Goal: Information Seeking & Learning: Find specific fact

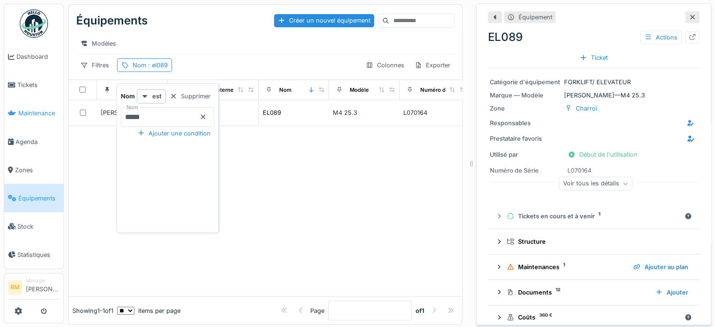
drag, startPoint x: 156, startPoint y: 116, endPoint x: 10, endPoint y: 120, distance: 145.3
click at [32, 120] on body "Dashboard Tickets Maintenance Agenda Zones Équipements Stock Statistiques RM Ma…" at bounding box center [357, 163] width 715 height 327
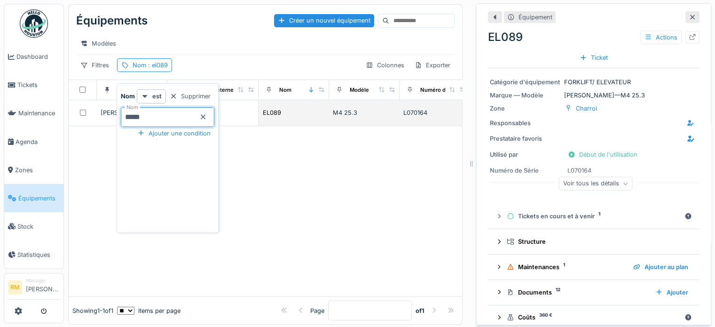
type input "*****"
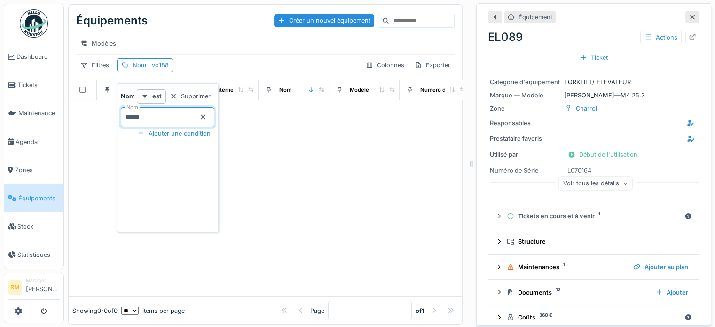
click at [278, 152] on div at bounding box center [265, 198] width 393 height 196
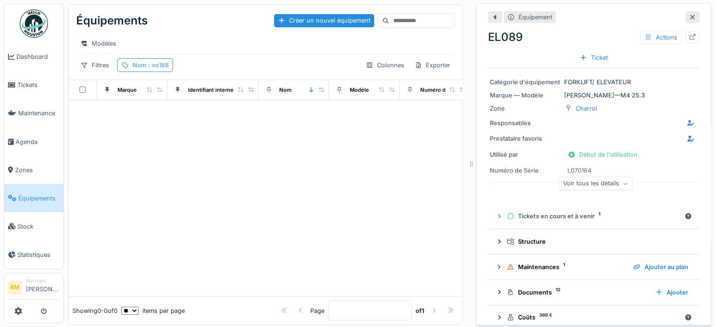
click at [157, 69] on span ": vo188" at bounding box center [157, 65] width 23 height 7
drag, startPoint x: 220, startPoint y: 112, endPoint x: 224, endPoint y: 99, distance: 13.7
click at [214, 113] on div "Nom *****" at bounding box center [168, 117] width 94 height 20
click at [259, 63] on div "Équipements Créer un nouvel équipement Modèles Filtres Nom : vo188 Colonnes Exp…" at bounding box center [265, 42] width 393 height 75
drag, startPoint x: 679, startPoint y: 18, endPoint x: 646, endPoint y: 21, distance: 33.5
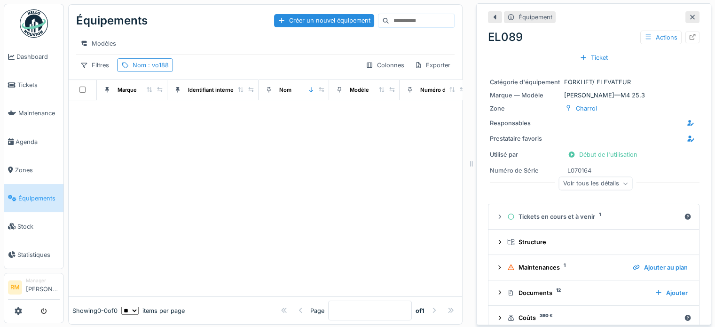
click at [689, 19] on icon at bounding box center [693, 17] width 8 height 6
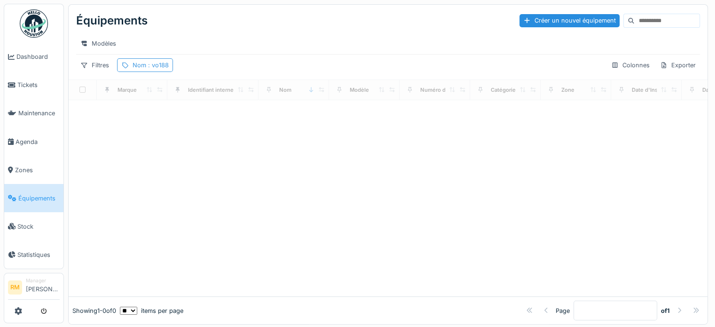
click at [149, 69] on span ": vo188" at bounding box center [157, 65] width 23 height 7
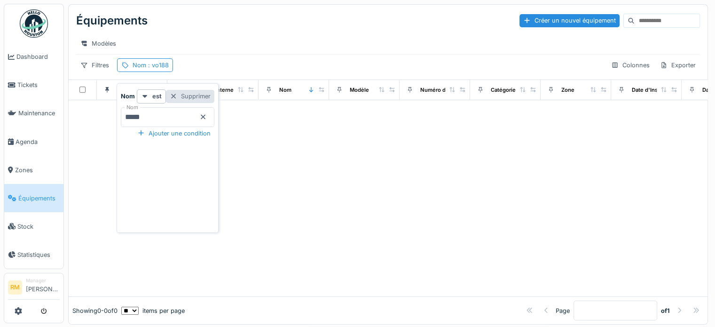
click at [214, 95] on div "Supprimer" at bounding box center [190, 96] width 48 height 13
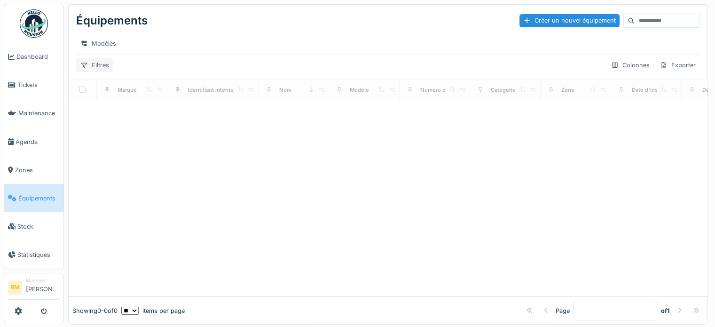
click at [102, 70] on div "Filtres" at bounding box center [94, 65] width 37 height 14
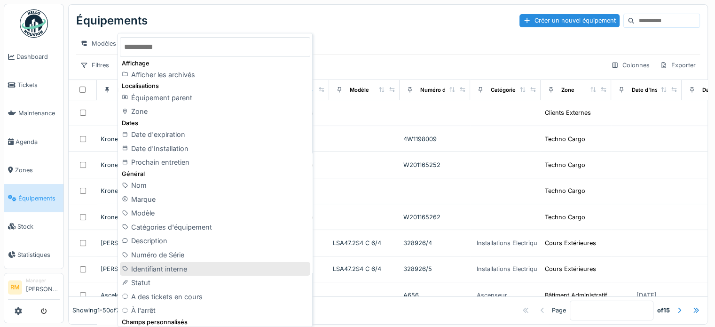
click at [184, 267] on div "Identifiant interne" at bounding box center [215, 269] width 190 height 14
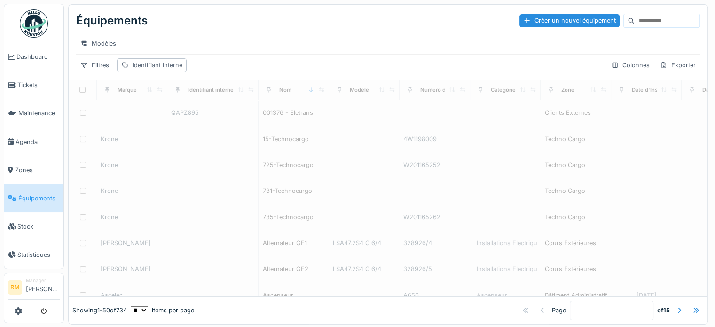
click at [153, 70] on div "Identifiant interne" at bounding box center [158, 65] width 50 height 9
click at [165, 116] on label "Identifiant interne" at bounding box center [146, 111] width 50 height 9
click at [165, 116] on interne_A1NDQ "Identifiant interne" at bounding box center [187, 126] width 133 height 20
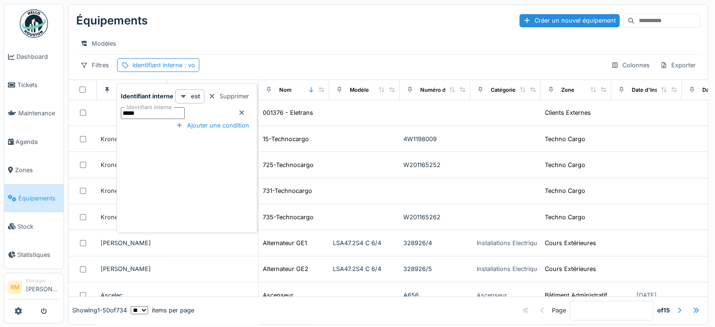
type interne_A1NDQ "*****"
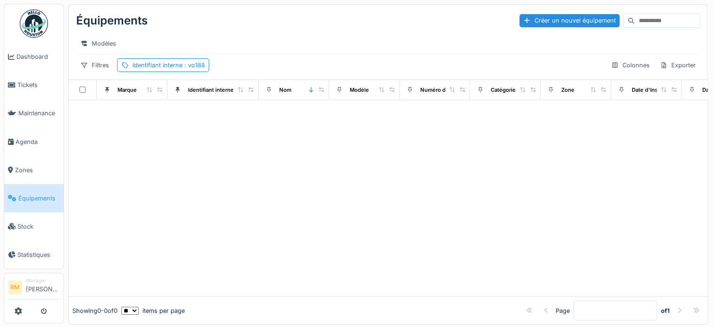
drag, startPoint x: 297, startPoint y: 66, endPoint x: 291, endPoint y: 65, distance: 5.2
click at [296, 65] on div "Filtres Identifiant interne : vo188 Colonnes Exporter" at bounding box center [388, 65] width 624 height 14
click at [193, 70] on div "Identifiant interne : vo188" at bounding box center [169, 65] width 72 height 9
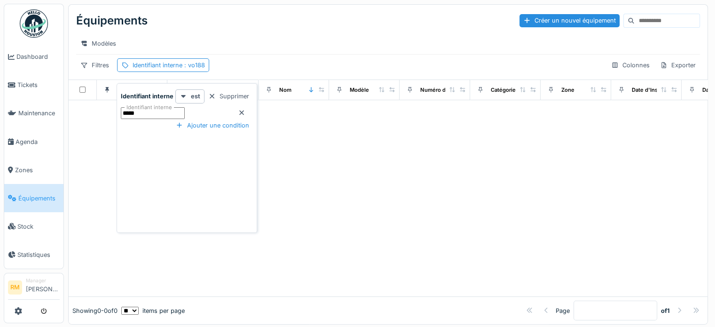
click at [185, 116] on interne_Y5Mjk "*****" at bounding box center [153, 113] width 64 height 12
click at [158, 114] on interne_Y5Mjk "****" at bounding box center [153, 113] width 64 height 12
type interne_Y5Mjk "***"
click at [280, 34] on div "Modèles" at bounding box center [388, 43] width 624 height 21
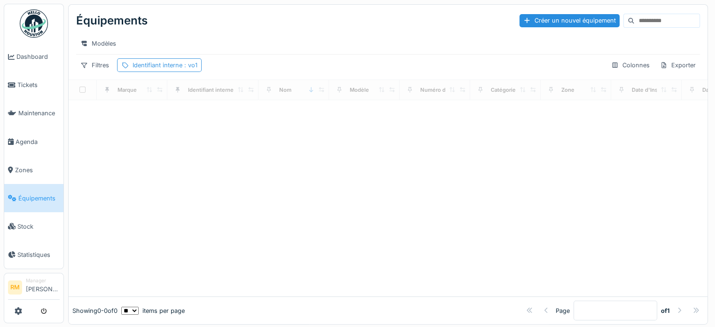
click at [172, 70] on div "Identifiant interne : vo1" at bounding box center [165, 65] width 65 height 9
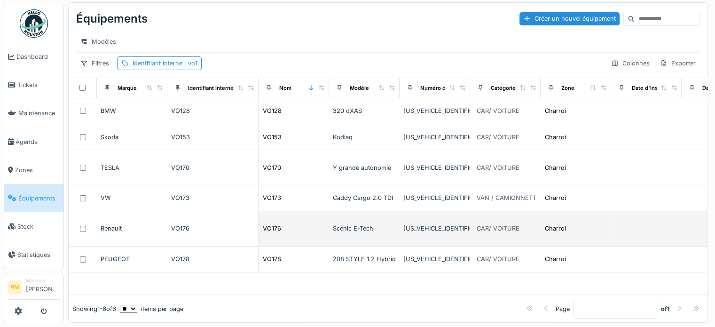
scroll to position [9, 0]
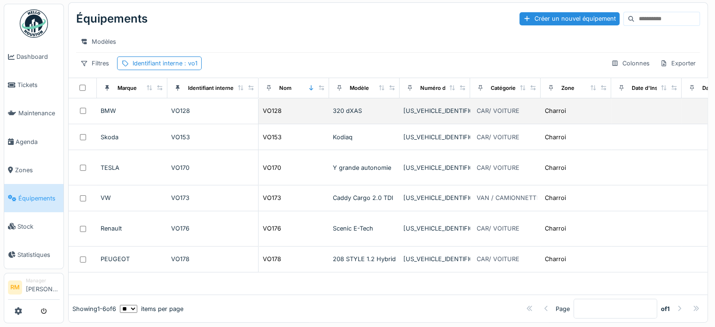
click at [175, 109] on div "VO128" at bounding box center [212, 110] width 83 height 9
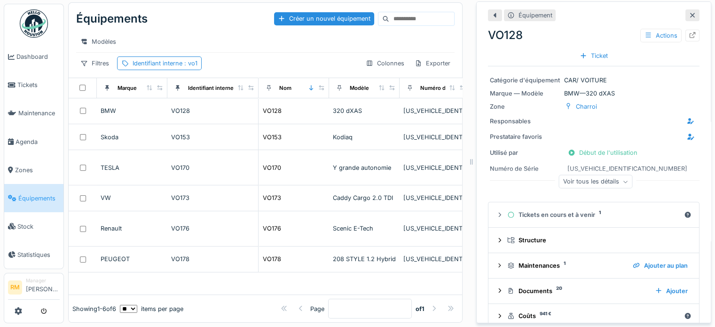
click at [678, 33] on div "Actions" at bounding box center [669, 36] width 59 height 14
click at [690, 32] on icon at bounding box center [693, 35] width 6 height 6
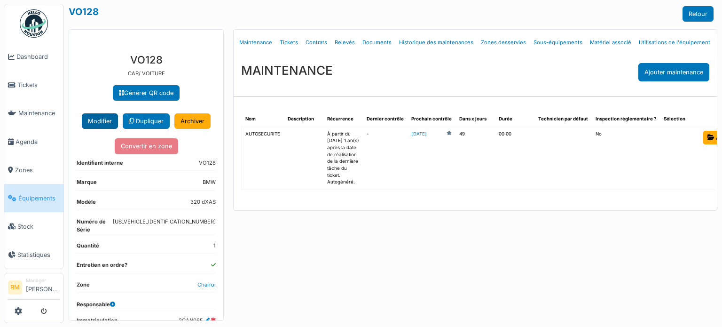
click at [101, 124] on button "Modifier" at bounding box center [100, 121] width 36 height 16
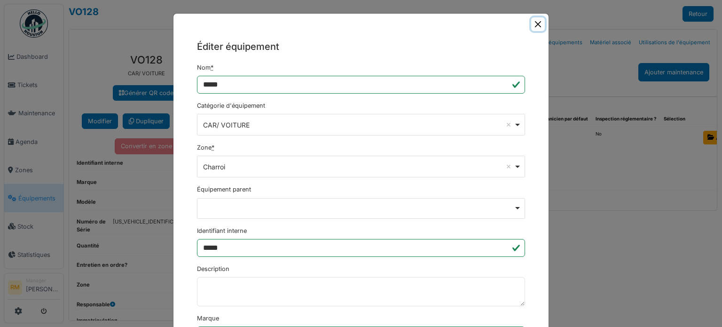
click at [533, 23] on button "Close" at bounding box center [538, 24] width 14 height 14
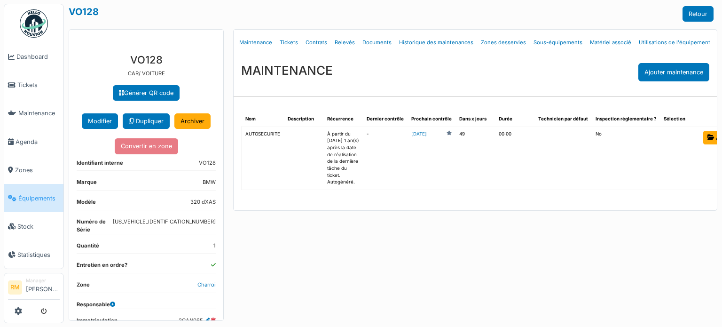
click at [23, 197] on link "Équipements" at bounding box center [33, 198] width 59 height 28
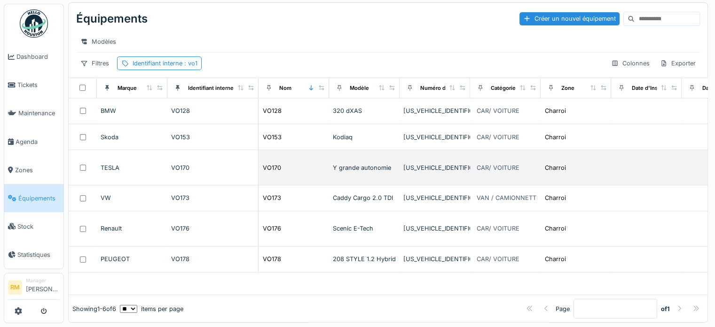
scroll to position [9, 0]
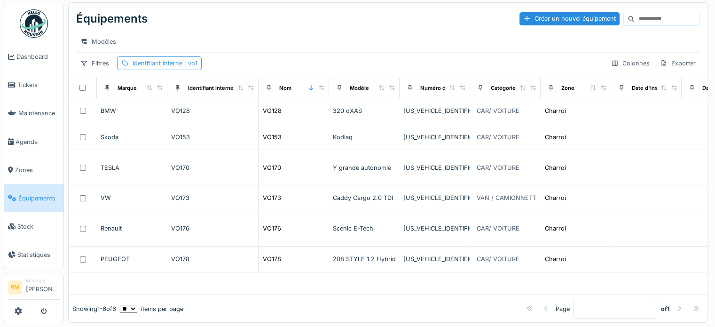
click at [188, 63] on span ": vo1" at bounding box center [189, 63] width 15 height 7
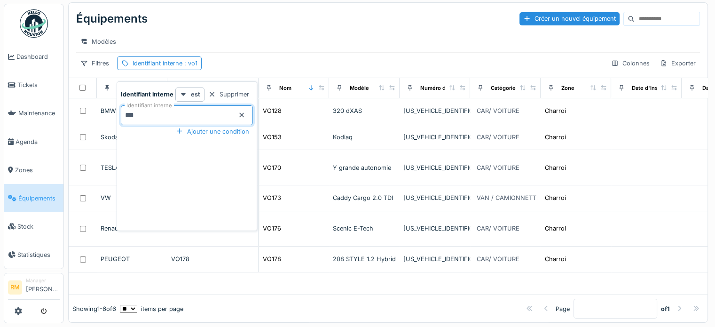
click at [165, 111] on interne_g1MTY "***" at bounding box center [187, 115] width 132 height 20
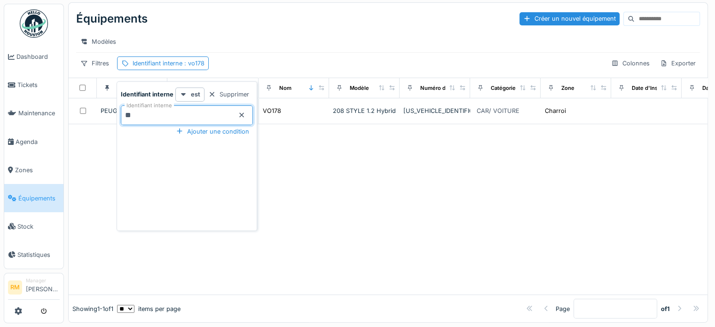
type interne_g1MTY "*"
click at [286, 57] on div "Filtres Identifiant interne : vo178 Colonnes Exporter" at bounding box center [388, 63] width 624 height 14
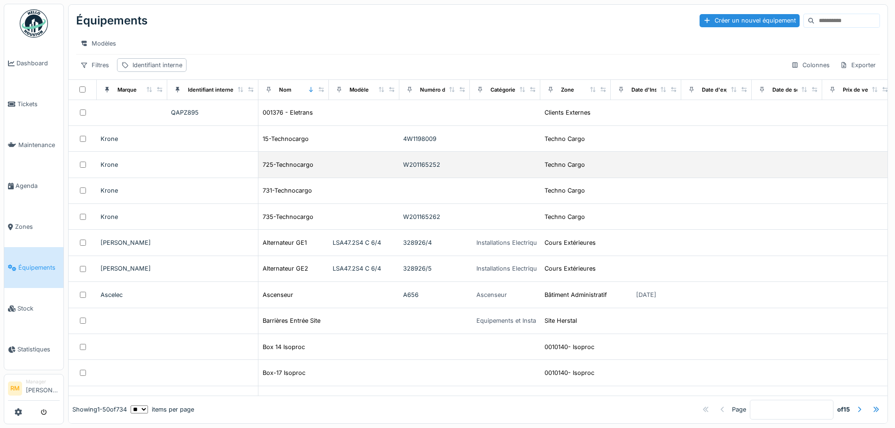
scroll to position [0, 0]
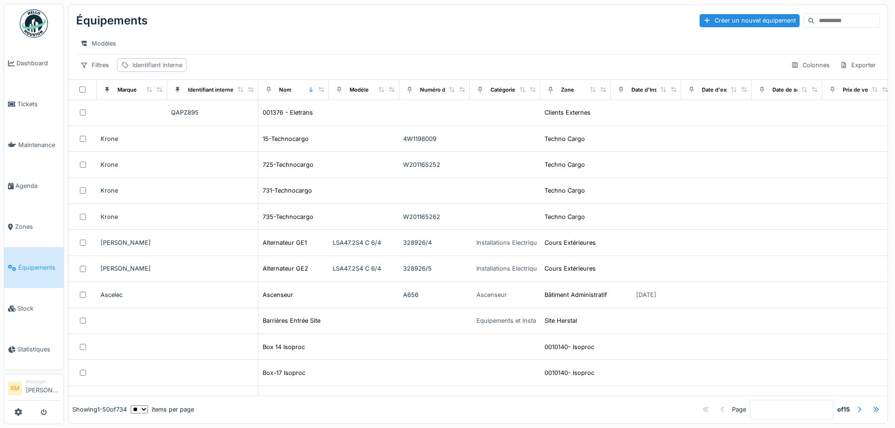
click at [150, 70] on div "Identifiant interne" at bounding box center [158, 65] width 50 height 9
click at [166, 114] on label "Identifiant interne" at bounding box center [157, 116] width 65 height 11
click at [166, 114] on interne_YyMDE "Identifiant interne" at bounding box center [187, 118] width 132 height 20
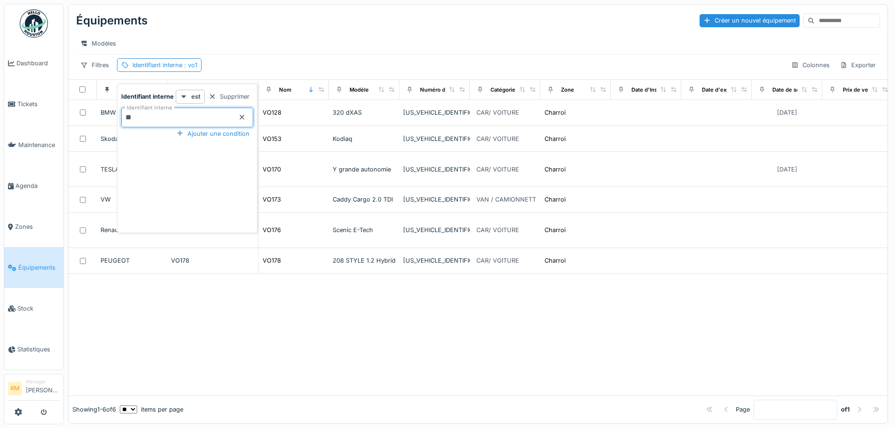
type interne_YyMDE "**"
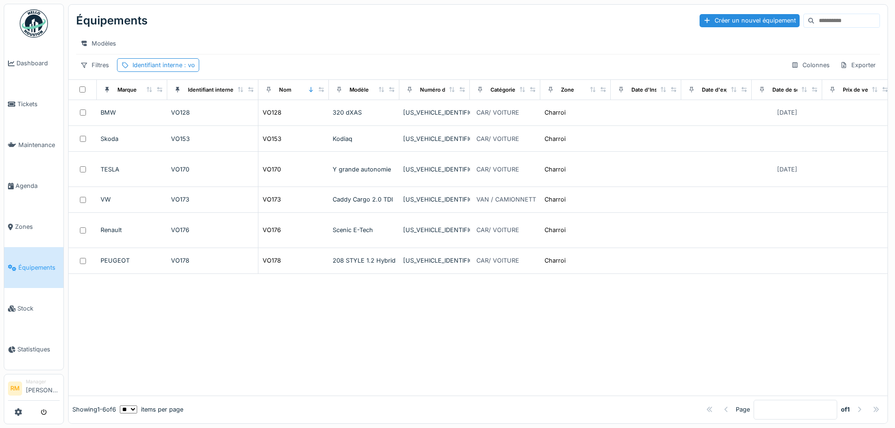
click at [267, 60] on div "Équipements Créer un nouvel équipement Modèles Filtres Identifiant interne : vo…" at bounding box center [478, 42] width 819 height 75
click at [152, 70] on div "Identifiant interne : vo" at bounding box center [164, 65] width 63 height 9
click at [221, 94] on div "Supprimer" at bounding box center [229, 96] width 48 height 13
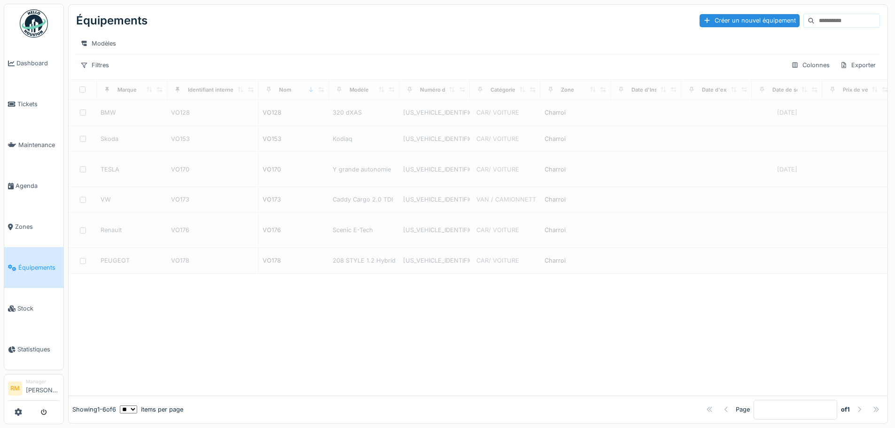
click at [92, 64] on div "Équipements Créer un nouvel équipement Modèles Filtres Colonnes Exporter" at bounding box center [478, 42] width 819 height 75
click at [93, 66] on div "Filtres" at bounding box center [94, 65] width 37 height 14
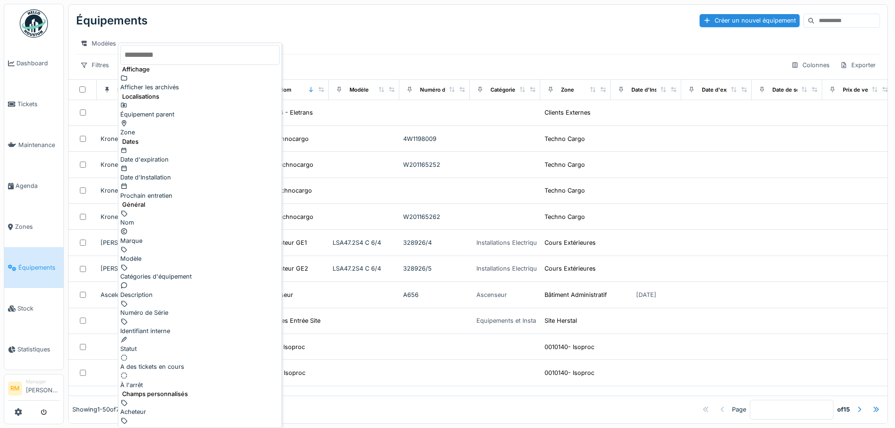
click at [172, 209] on div "Nom" at bounding box center [199, 218] width 159 height 18
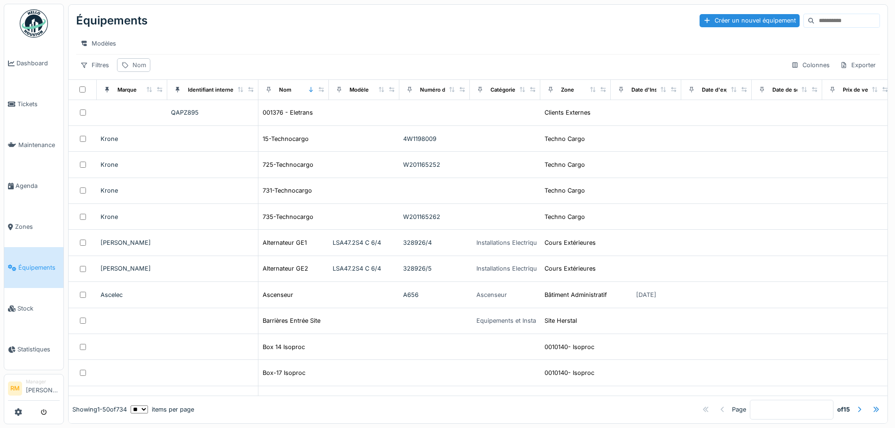
click at [136, 70] on div "Nom" at bounding box center [140, 65] width 14 height 9
click at [150, 117] on input "Nom" at bounding box center [168, 118] width 94 height 20
type input "**"
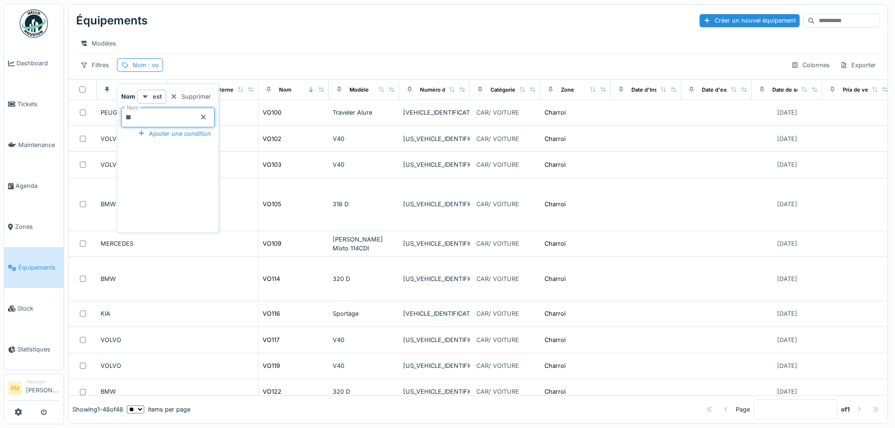
click at [264, 45] on div "Modèles" at bounding box center [478, 44] width 804 height 14
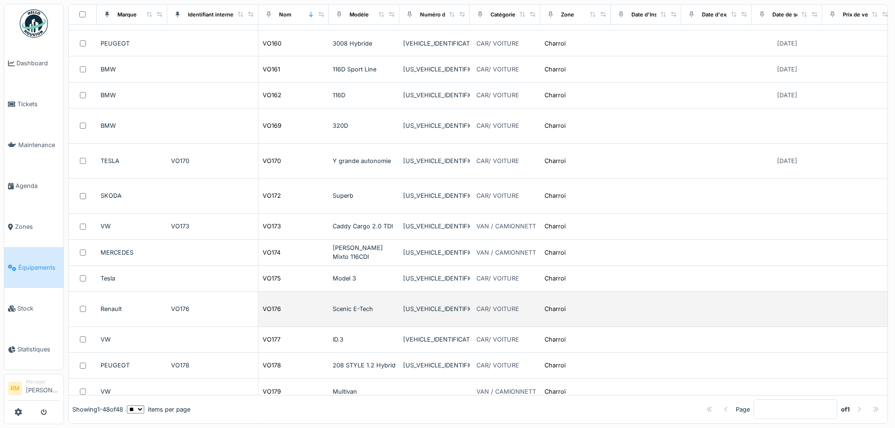
scroll to position [1031, 0]
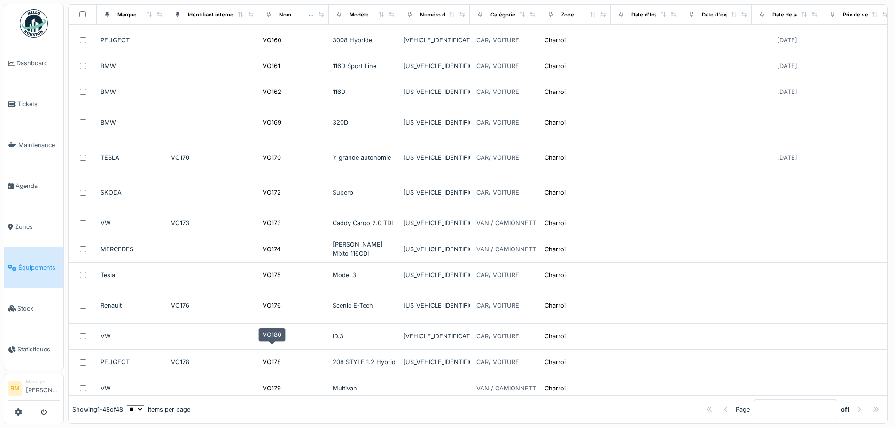
click at [271, 326] on div "VO180" at bounding box center [272, 414] width 19 height 9
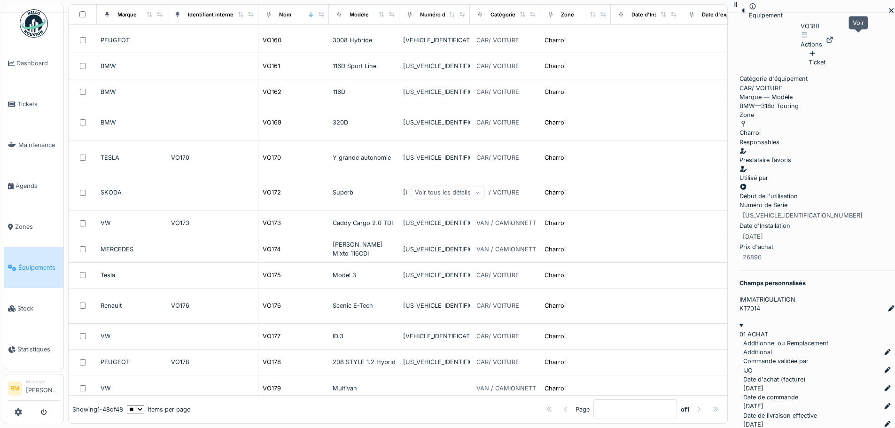
click at [714, 40] on icon at bounding box center [830, 40] width 6 height 6
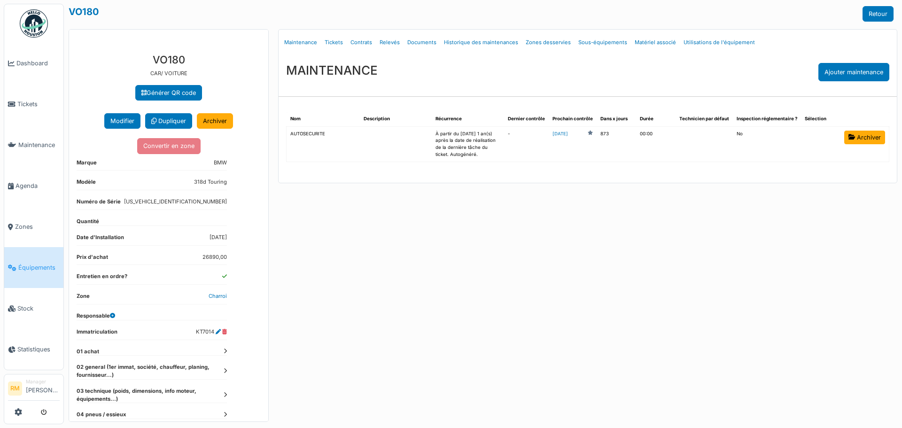
drag, startPoint x: 196, startPoint y: 330, endPoint x: 214, endPoint y: 329, distance: 18.4
click at [214, 329] on dd "KT7014" at bounding box center [211, 332] width 31 height 8
copy dd "KT7014"
drag, startPoint x: 173, startPoint y: 202, endPoint x: 226, endPoint y: 202, distance: 52.2
click at [226, 202] on dd "[US_VEHICLE_IDENTIFICATION_NUMBER]" at bounding box center [175, 202] width 103 height 8
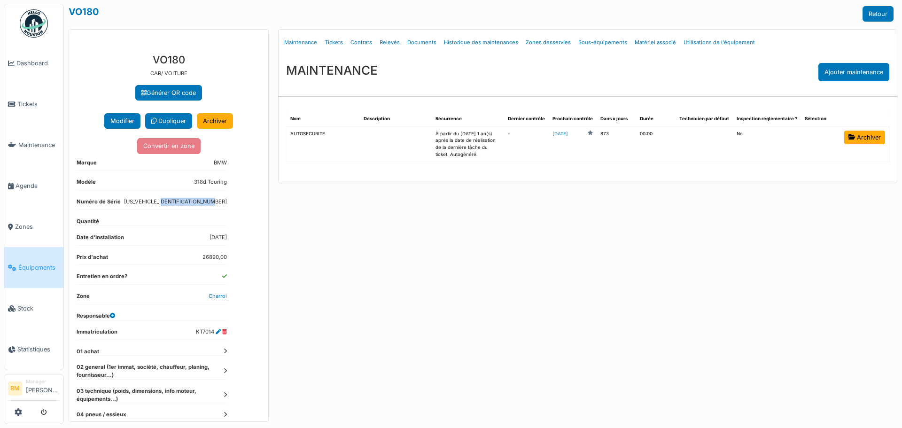
copy dd "[US_VEHICLE_IDENTIFICATION_NUMBER]"
click at [416, 43] on link "Documents" at bounding box center [422, 42] width 37 height 22
select select "***"
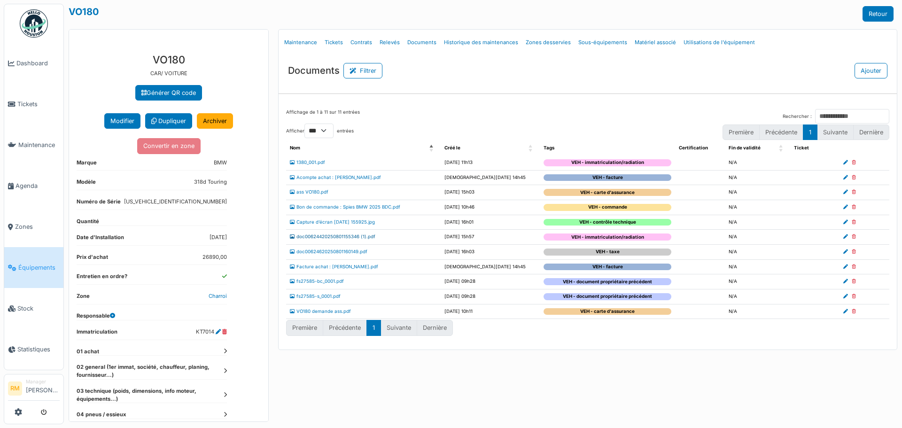
click at [358, 235] on link "doc00624420250801155346 (1).pdf" at bounding box center [333, 236] width 86 height 5
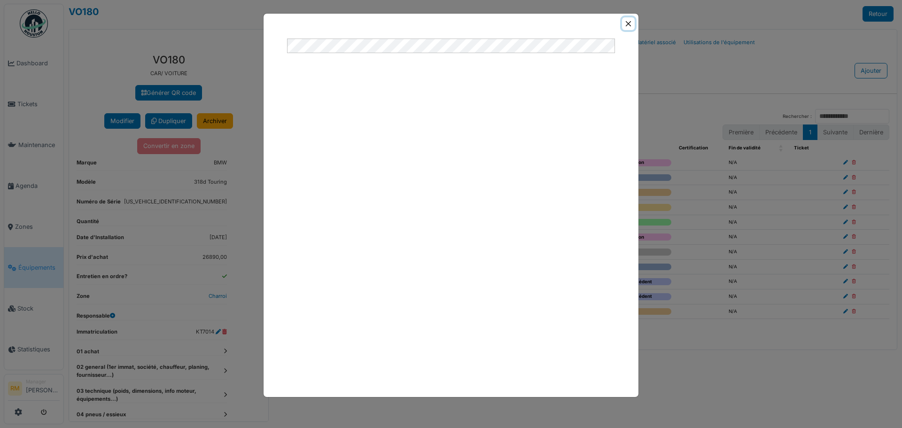
click at [627, 19] on button "Close" at bounding box center [628, 23] width 13 height 13
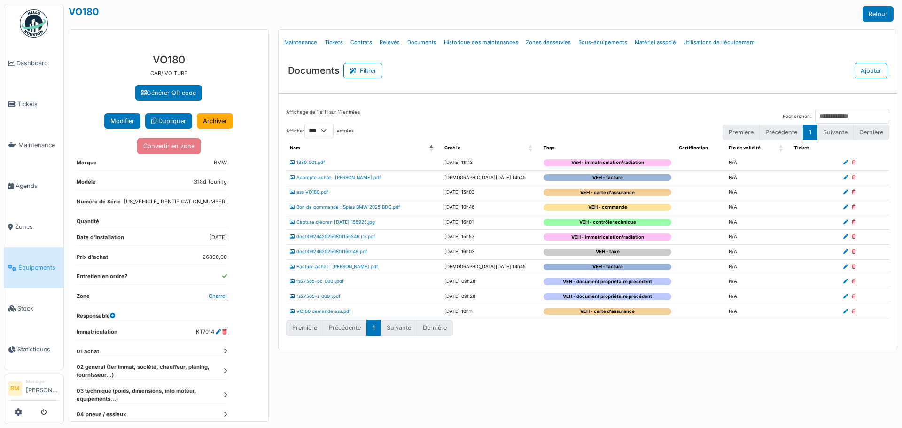
click at [329, 297] on link "fs27585-s_0001.pdf" at bounding box center [315, 296] width 51 height 5
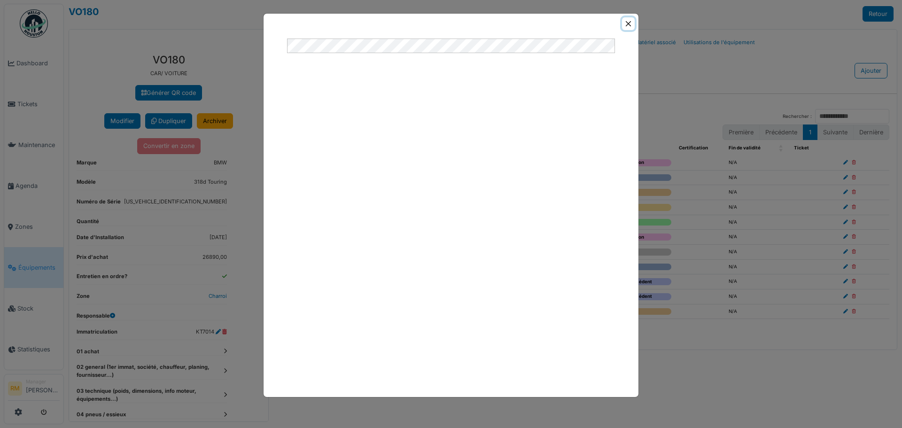
click at [630, 24] on button "Close" at bounding box center [628, 23] width 13 height 13
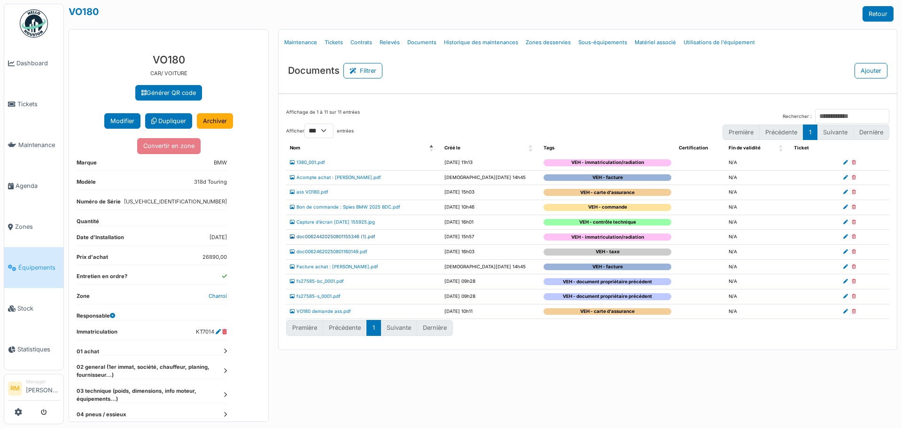
click at [359, 235] on link "doc00624420250801155346 (1).pdf" at bounding box center [333, 236] width 86 height 5
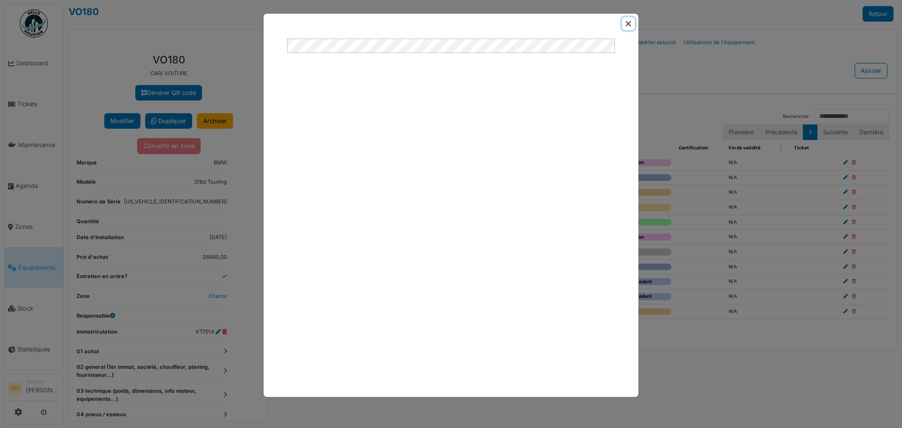
click at [627, 19] on button "Close" at bounding box center [628, 23] width 13 height 13
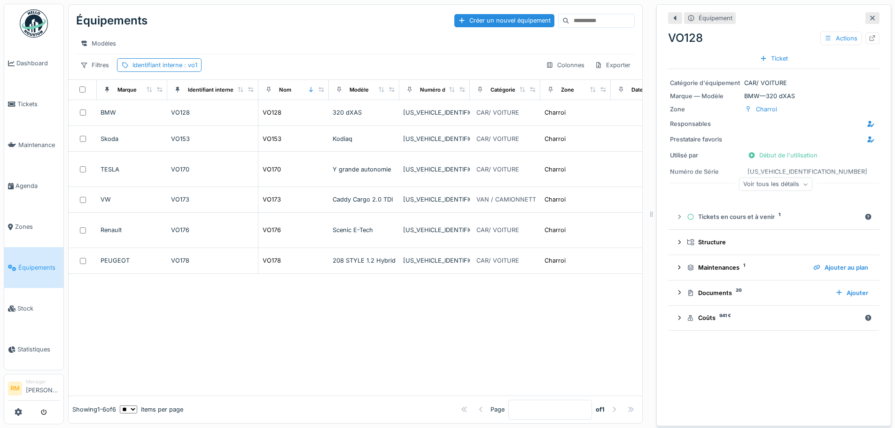
scroll to position [7, 0]
click at [26, 101] on span "Tickets" at bounding box center [38, 104] width 42 height 9
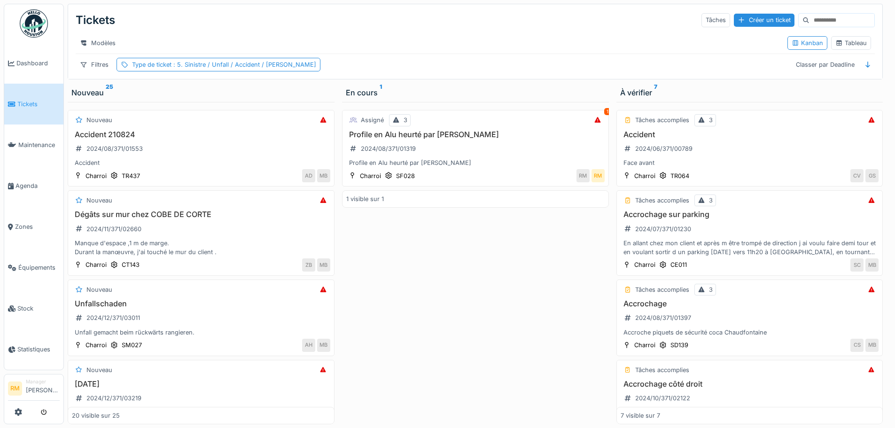
click at [443, 275] on div "Assigné 3 1 Profile en Alu heurté par [PERSON_NAME] 2024/08/371/01319 Profile e…" at bounding box center [475, 263] width 267 height 322
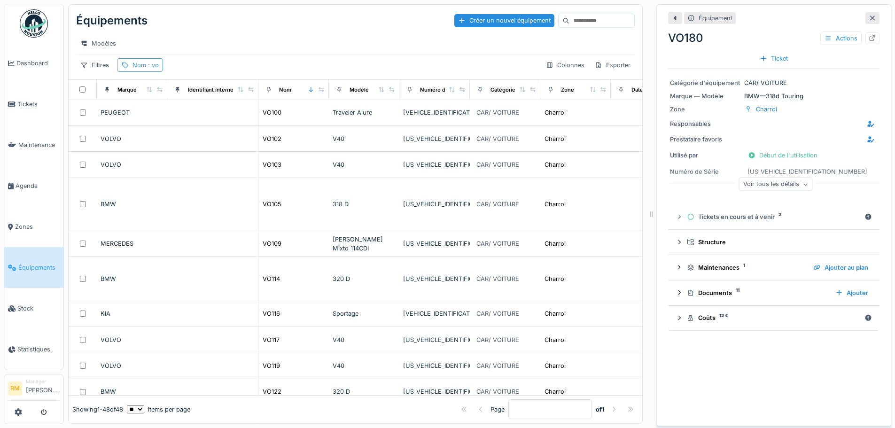
click at [153, 69] on span ": vo" at bounding box center [152, 65] width 13 height 7
drag, startPoint x: 146, startPoint y: 117, endPoint x: 39, endPoint y: 130, distance: 107.9
click at [40, 130] on body "Dashboard Tickets Maintenance [GEOGRAPHIC_DATA] Zones Équipements Stock Statist…" at bounding box center [447, 214] width 895 height 428
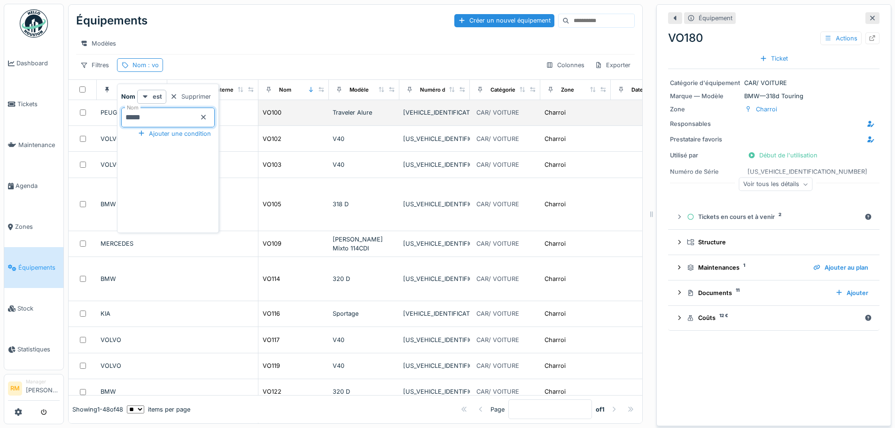
type input "*****"
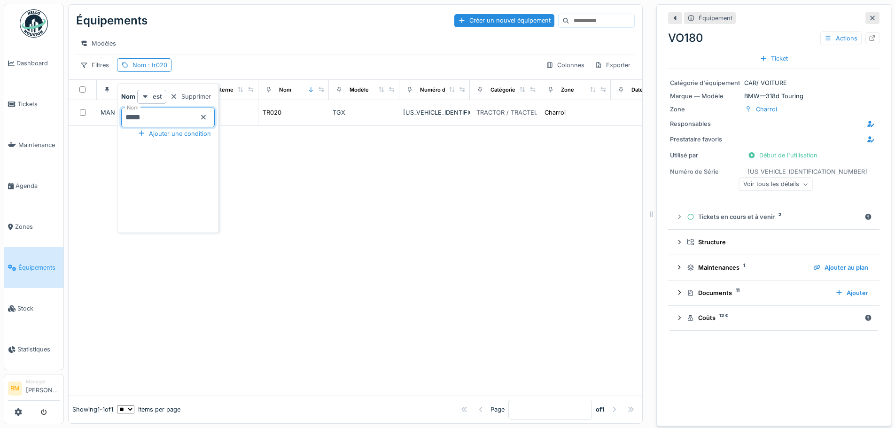
click at [215, 47] on div "Modèles" at bounding box center [355, 44] width 559 height 14
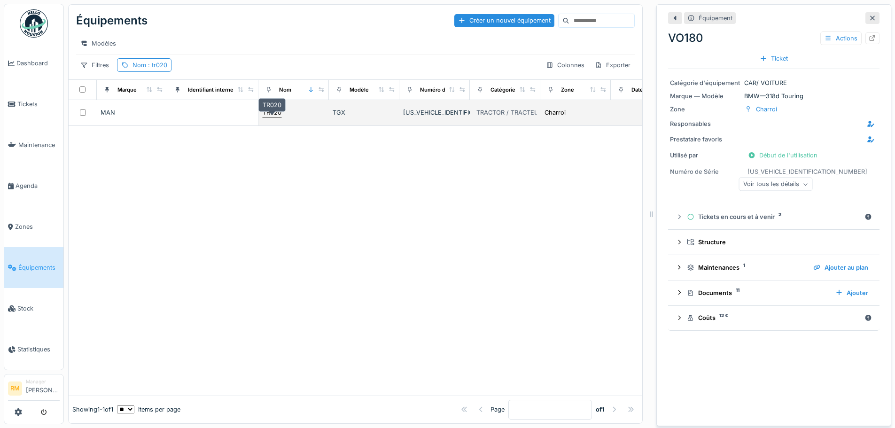
click at [271, 117] on div "TR020" at bounding box center [272, 112] width 19 height 9
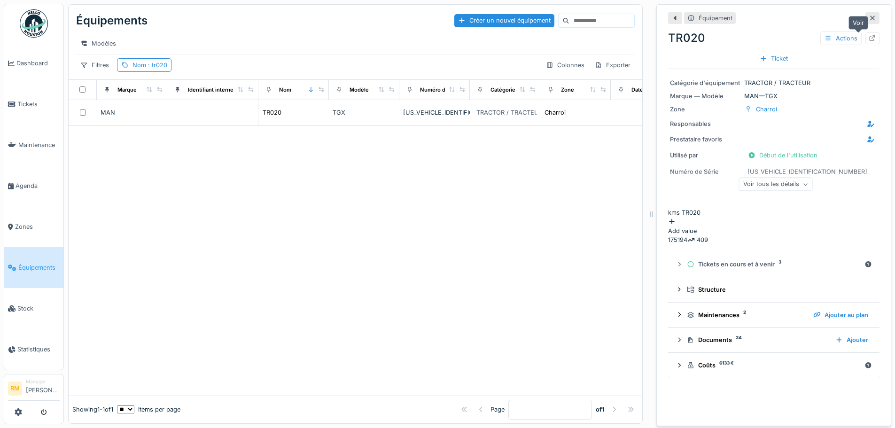
click at [869, 39] on icon at bounding box center [873, 38] width 8 height 6
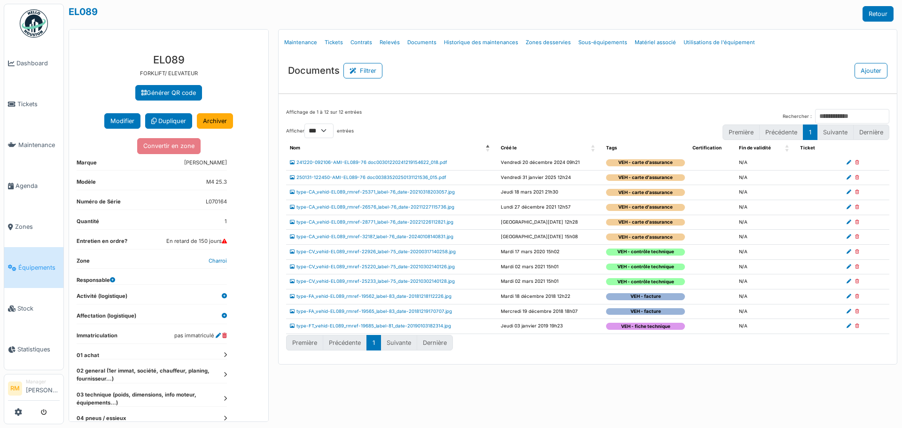
select select "***"
click at [43, 263] on span "Équipements" at bounding box center [38, 267] width 41 height 9
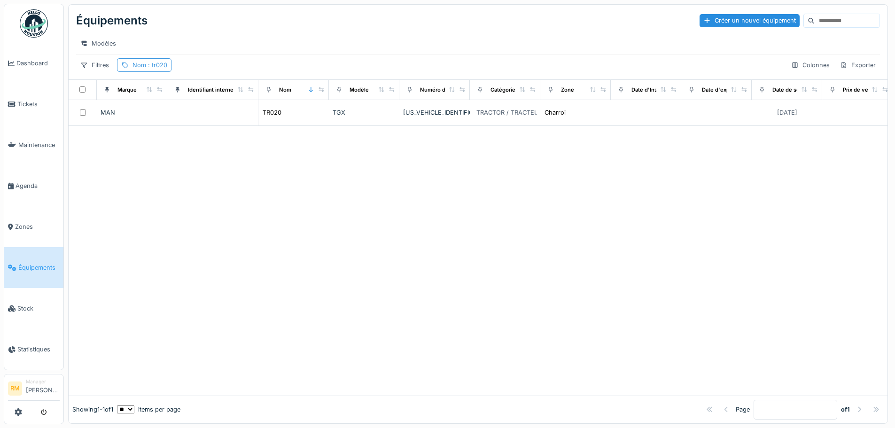
click at [143, 70] on div "Nom : tr020" at bounding box center [150, 65] width 35 height 9
drag, startPoint x: 149, startPoint y: 115, endPoint x: -19, endPoint y: 114, distance: 167.3
click at [0, 114] on html "Dashboard Tickets Maintenance [GEOGRAPHIC_DATA] Zones Équipements Stock Statist…" at bounding box center [447, 214] width 895 height 428
click at [206, 117] on icon at bounding box center [203, 117] width 5 height 5
click at [135, 70] on div "Nom" at bounding box center [140, 65] width 14 height 9
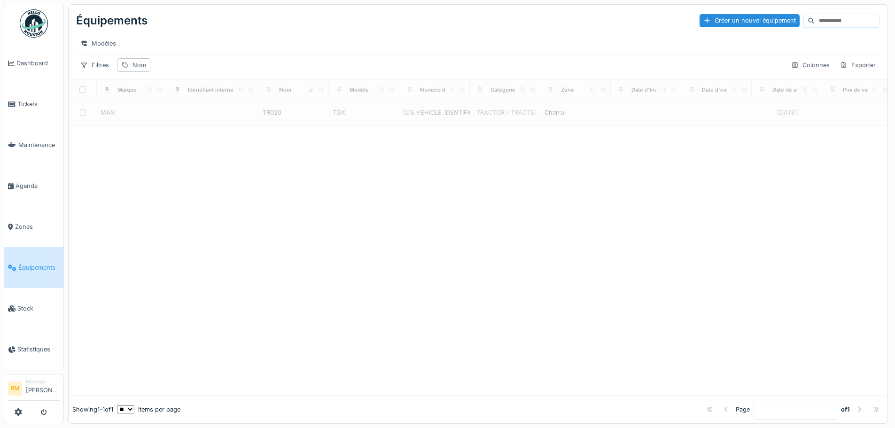
click at [135, 70] on div "Nom" at bounding box center [140, 65] width 14 height 9
click at [215, 93] on div "Supprimer" at bounding box center [190, 96] width 48 height 13
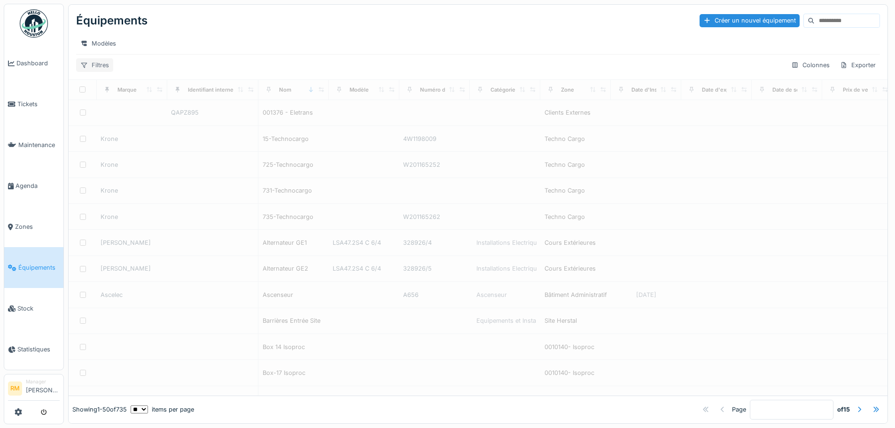
click at [98, 72] on div "Filtres" at bounding box center [94, 65] width 37 height 14
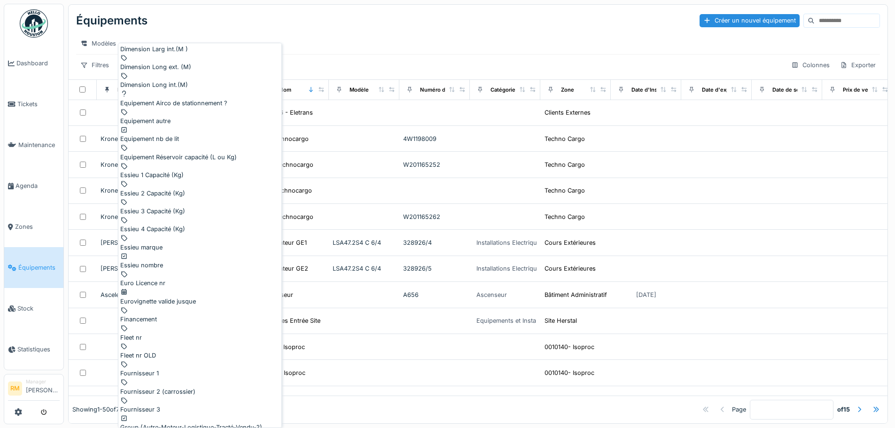
scroll to position [940, 0]
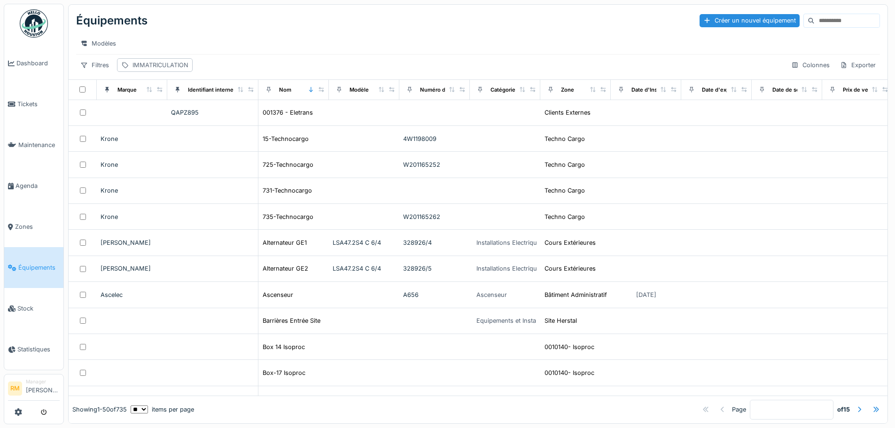
click at [177, 69] on div "IMMATRICULATION" at bounding box center [161, 65] width 56 height 9
click at [145, 120] on label "IMMATRICULATION" at bounding box center [161, 116] width 73 height 11
click at [145, 120] on input "IMMATRICULATION" at bounding box center [190, 118] width 138 height 20
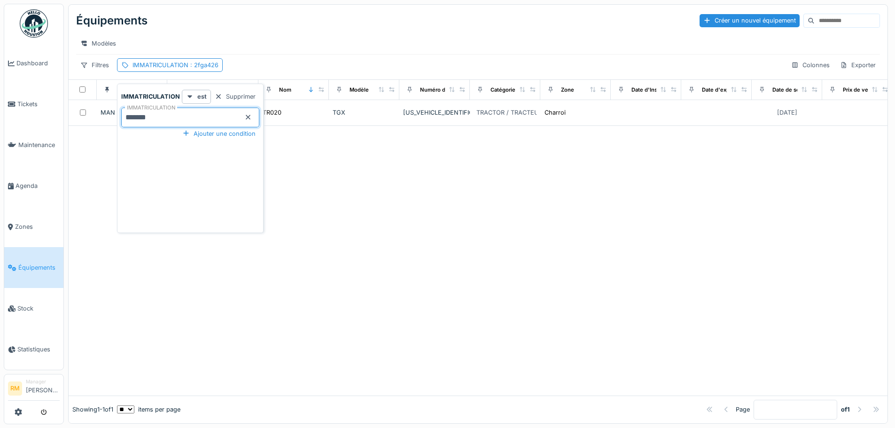
type input "*******"
click at [230, 43] on div "Modèles" at bounding box center [478, 44] width 804 height 14
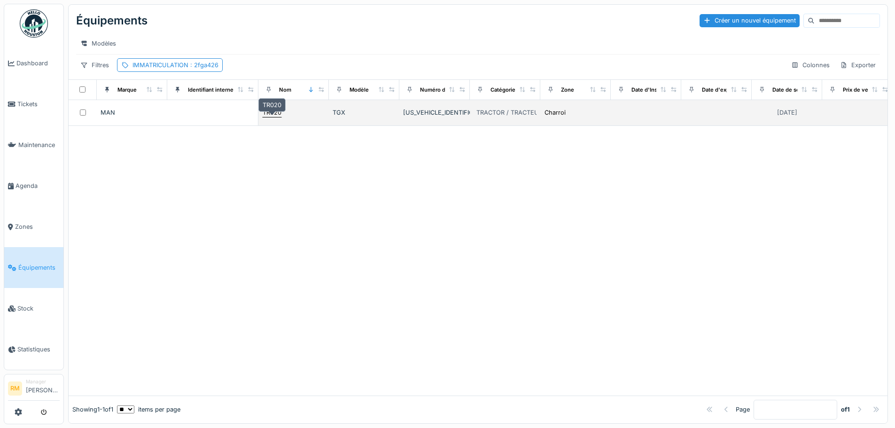
click at [277, 117] on div "TR020" at bounding box center [272, 112] width 19 height 9
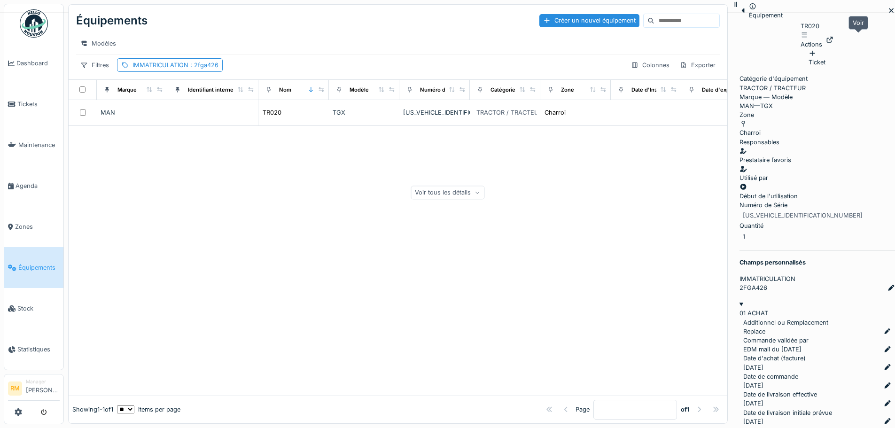
click at [834, 39] on icon at bounding box center [830, 40] width 8 height 6
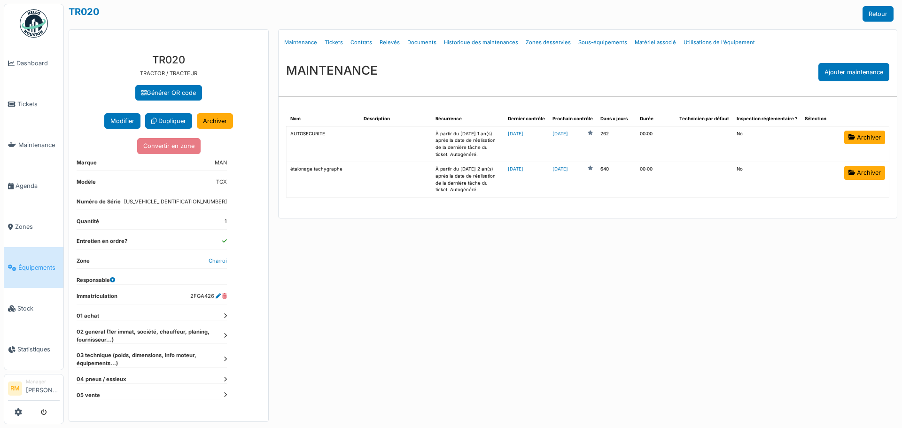
click at [712, 279] on div "Menu [GEOGRAPHIC_DATA] Maintenance Tickets Contrats Relevés Documents Historiqu…" at bounding box center [588, 225] width 629 height 393
click at [463, 74] on div "MAINTENANCE Ajouter maintenance" at bounding box center [588, 71] width 619 height 33
click at [516, 323] on div "Menu [GEOGRAPHIC_DATA] Maintenance Tickets Contrats Relevés Documents Historiqu…" at bounding box center [588, 225] width 629 height 393
click at [416, 289] on div "Menu [GEOGRAPHIC_DATA] Maintenance Tickets Contrats Relevés Documents Historiqu…" at bounding box center [588, 225] width 629 height 393
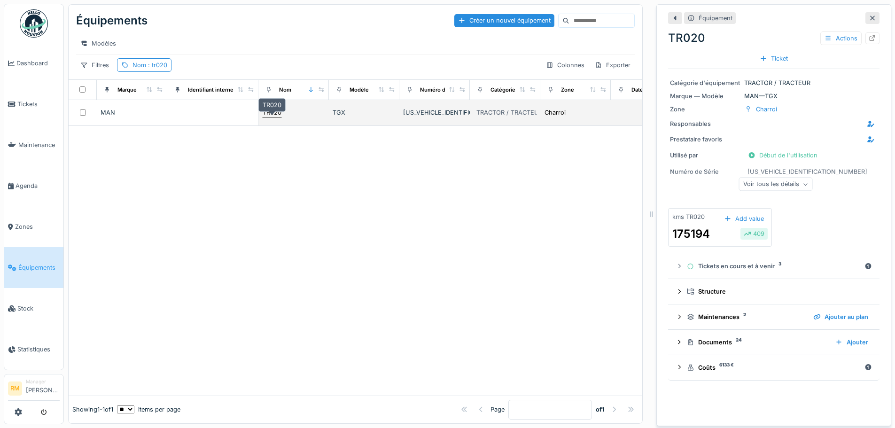
click at [275, 115] on div "TR020" at bounding box center [272, 112] width 19 height 9
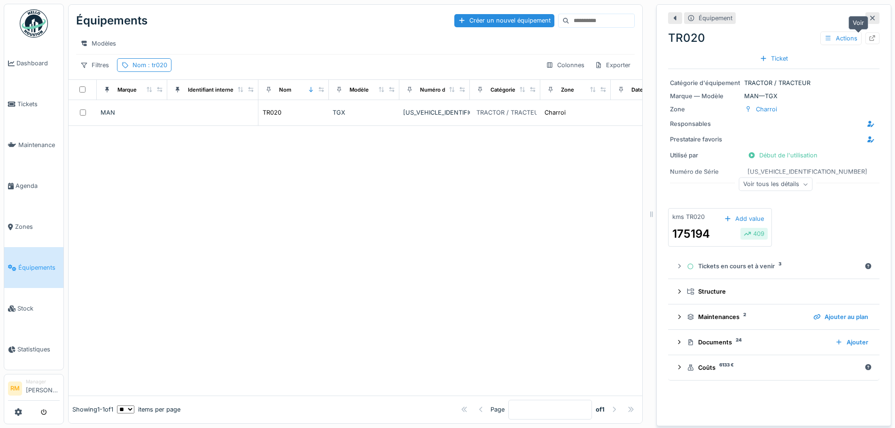
click at [869, 41] on div at bounding box center [873, 38] width 8 height 9
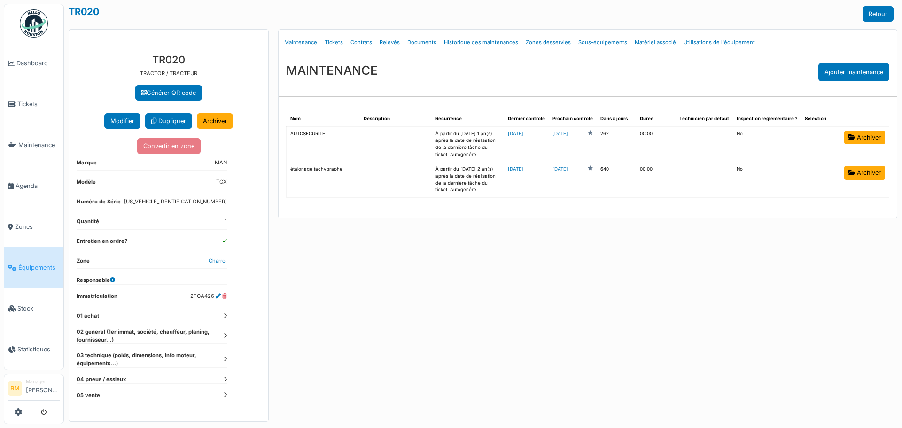
click at [189, 295] on dl "Immatriculation 2FGA426" at bounding box center [152, 298] width 150 height 12
drag, startPoint x: 192, startPoint y: 295, endPoint x: 215, endPoint y: 302, distance: 24.5
click at [215, 302] on dl "Immatriculation 2FGA426" at bounding box center [152, 298] width 150 height 12
copy dd "2FGA426"
click at [191, 297] on dd "2FGA426" at bounding box center [208, 296] width 37 height 8
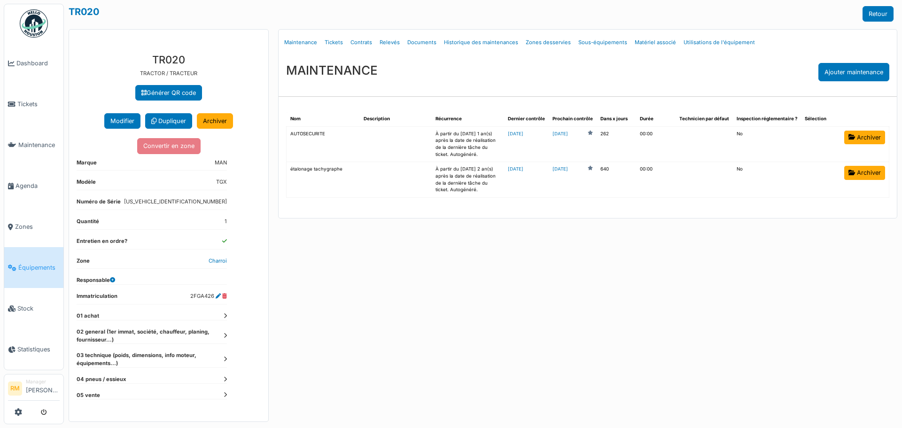
drag, startPoint x: 190, startPoint y: 297, endPoint x: 214, endPoint y: 293, distance: 24.3
click at [214, 293] on dd "2FGA426" at bounding box center [208, 296] width 37 height 8
copy dd "2FGA426"
click at [160, 200] on dl "Numéro de Série [US_VEHICLE_IDENTIFICATION_NUMBER]" at bounding box center [152, 204] width 150 height 12
drag, startPoint x: 163, startPoint y: 200, endPoint x: 228, endPoint y: 200, distance: 65.8
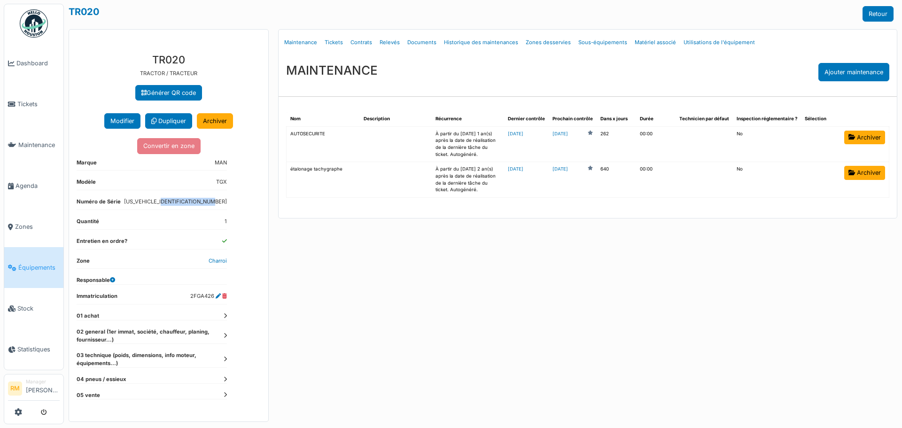
click at [228, 200] on div "**********" at bounding box center [168, 234] width 199 height 376
copy dd "[US_VEHICLE_IDENTIFICATION_NUMBER]"
drag, startPoint x: 191, startPoint y: 297, endPoint x: 213, endPoint y: 292, distance: 22.5
click at [213, 292] on dd "2FGA426" at bounding box center [208, 296] width 37 height 8
copy dd "2FGA426"
